Goal: Find specific page/section: Find specific page/section

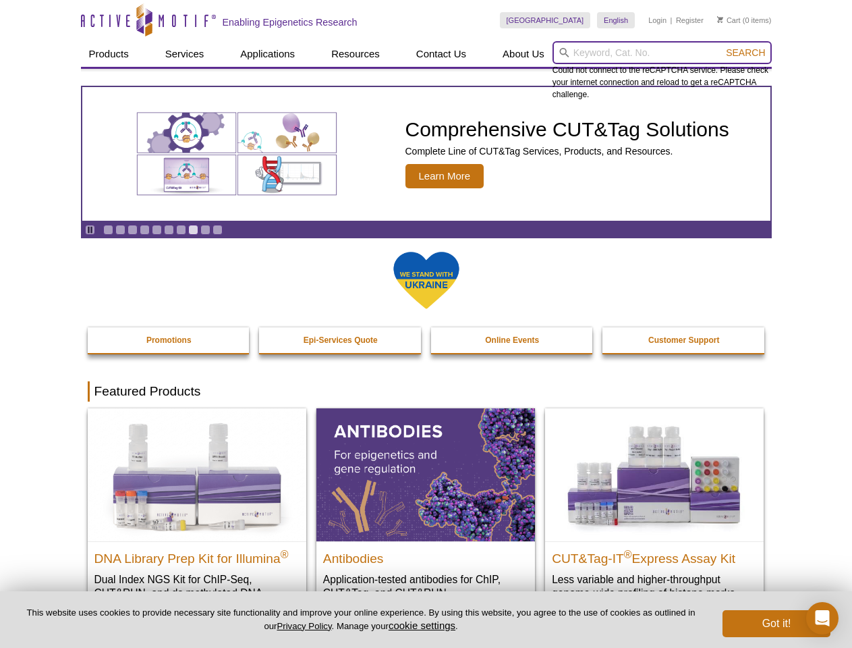
click at [662, 53] on input "search" at bounding box center [662, 52] width 219 height 23
click at [746, 53] on span "Search" at bounding box center [745, 52] width 39 height 11
click at [90, 229] on icon "Pause" at bounding box center [90, 229] width 9 height 9
click at [108, 229] on link "Go to slide 1" at bounding box center [108, 230] width 10 height 10
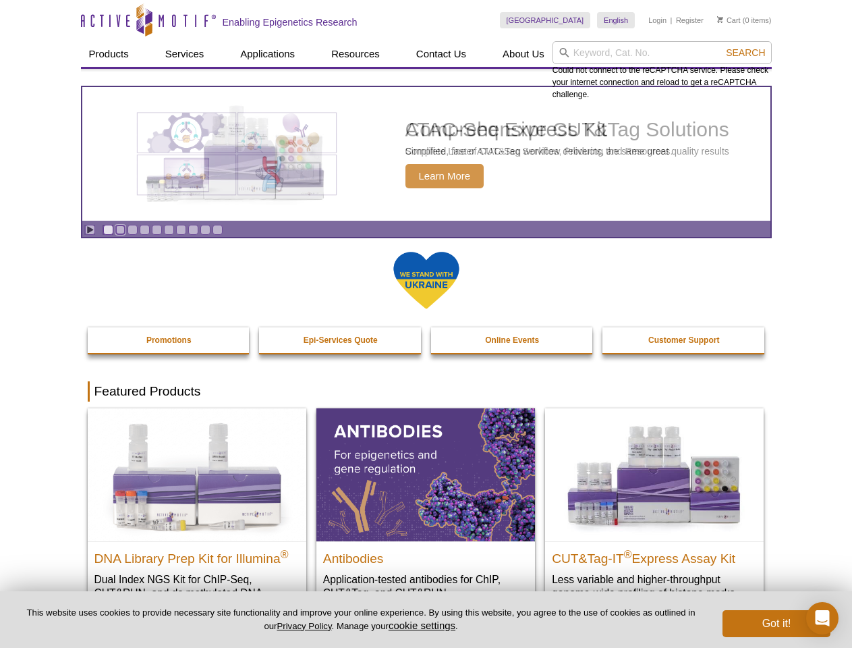
click at [120, 229] on link "Go to slide 2" at bounding box center [120, 230] width 10 height 10
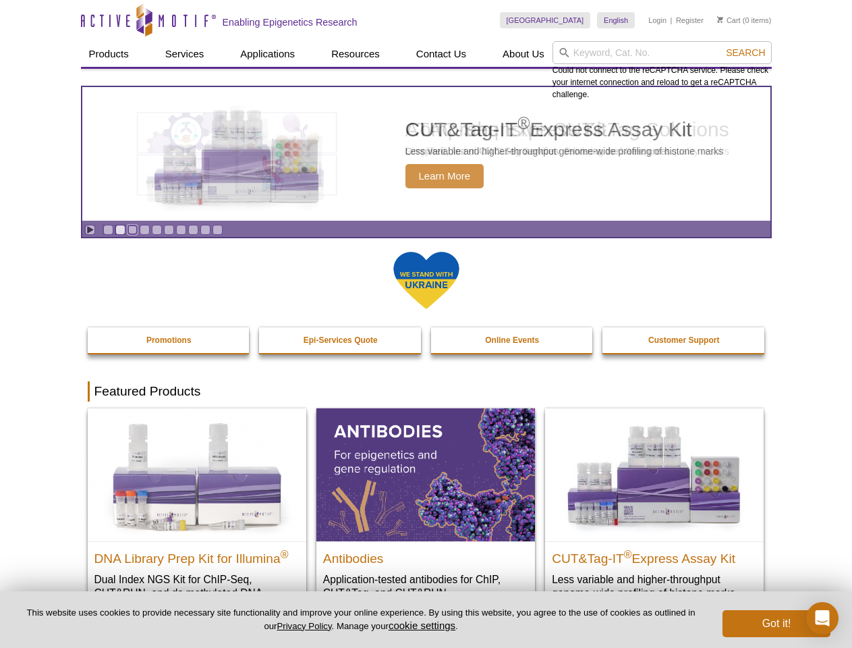
click at [132, 229] on link "Go to slide 3" at bounding box center [133, 230] width 10 height 10
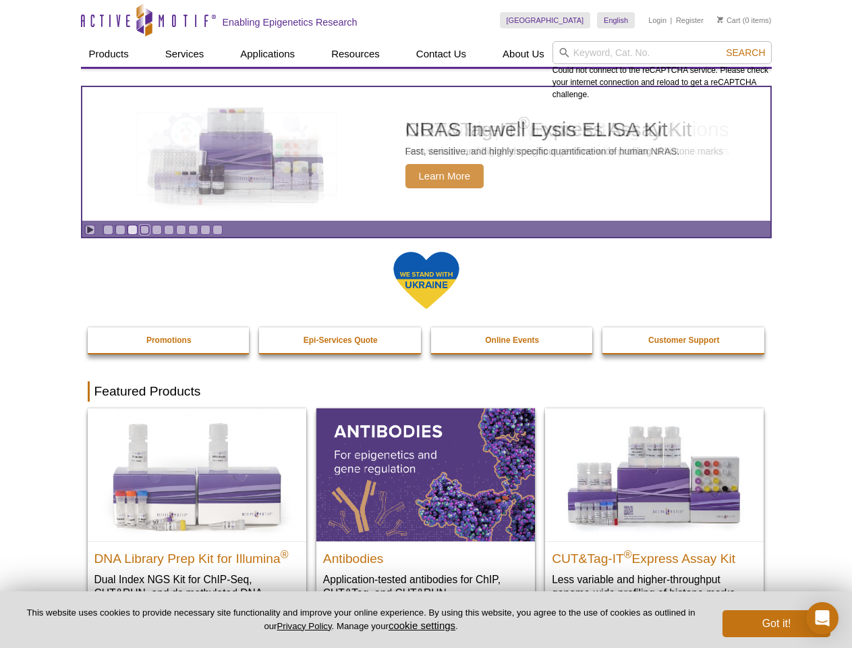
click at [144, 229] on link "Go to slide 4" at bounding box center [145, 230] width 10 height 10
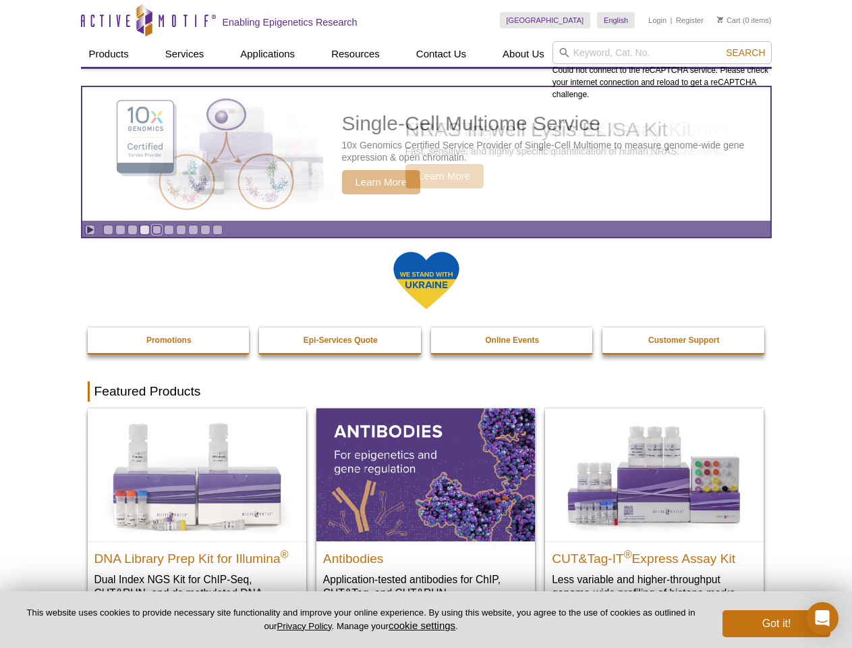
click at [157, 229] on link "Go to slide 5" at bounding box center [157, 230] width 10 height 10
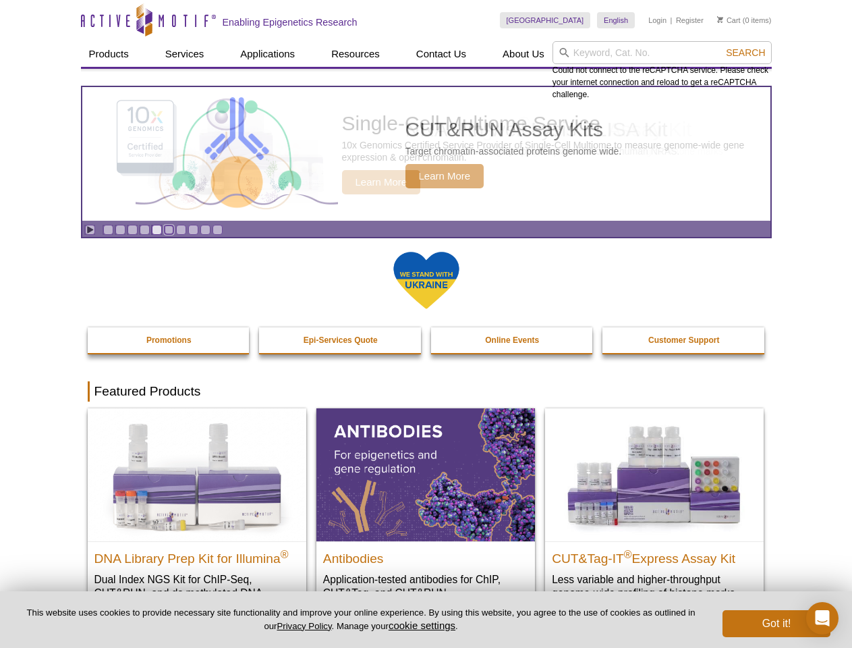
click at [169, 229] on link "Go to slide 6" at bounding box center [169, 230] width 10 height 10
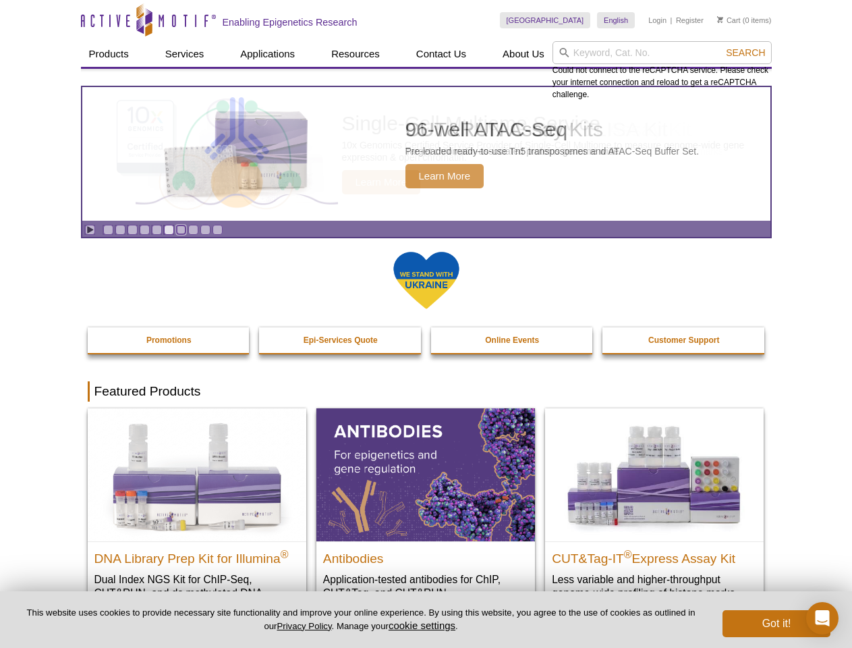
click at [181, 229] on link "Go to slide 7" at bounding box center [181, 230] width 10 height 10
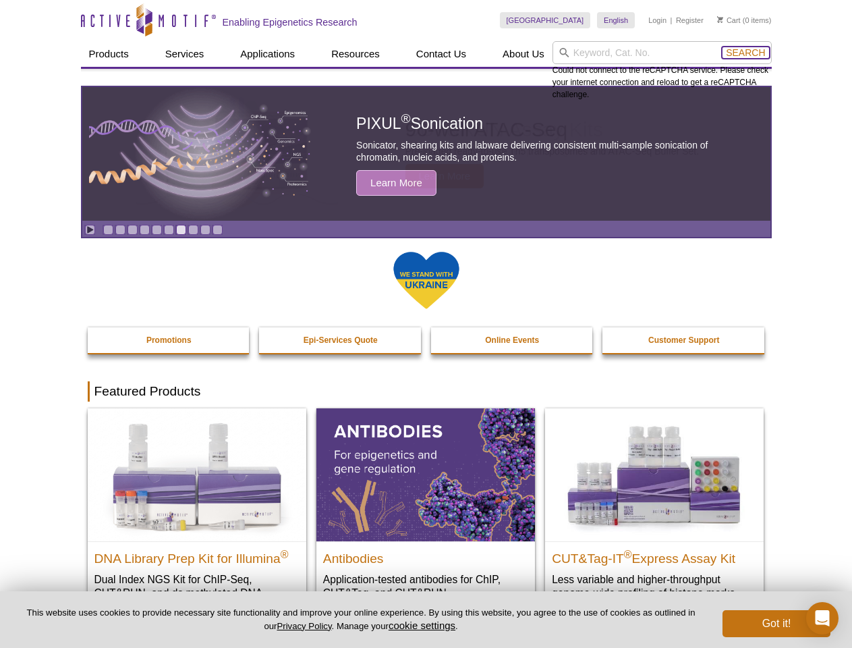
click at [746, 53] on span "Search" at bounding box center [745, 52] width 39 height 11
